Goal: Register for event/course

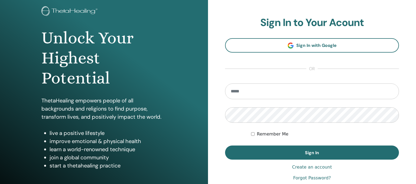
scroll to position [32, 0]
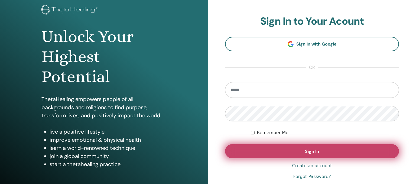
type input "**********"
click at [303, 146] on button "Sign In" at bounding box center [312, 151] width 174 height 14
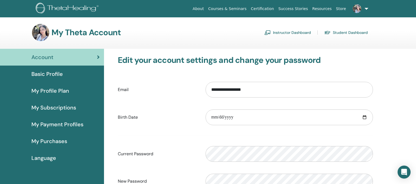
click at [360, 10] on img at bounding box center [356, 8] width 9 height 9
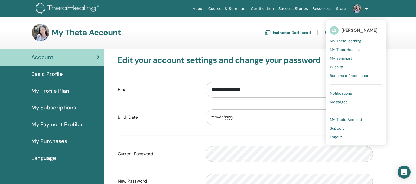
click at [354, 40] on span "My ThetaLearning" at bounding box center [345, 40] width 31 height 5
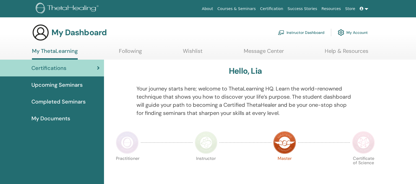
click at [69, 88] on span "Upcoming Seminars" at bounding box center [56, 85] width 51 height 8
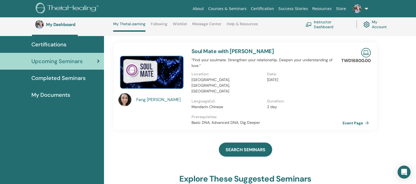
scroll to position [23, 0]
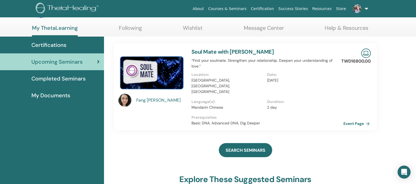
click at [355, 119] on link "Event Page" at bounding box center [357, 123] width 28 height 8
